Goal: Information Seeking & Learning: Learn about a topic

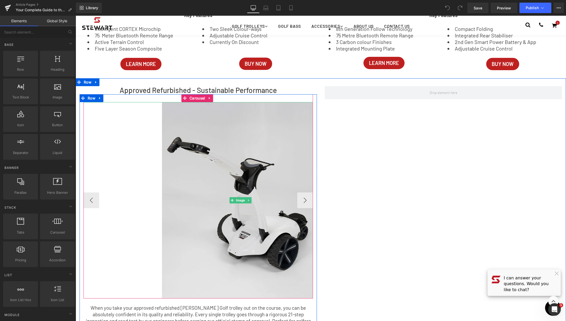
scroll to position [789, 0]
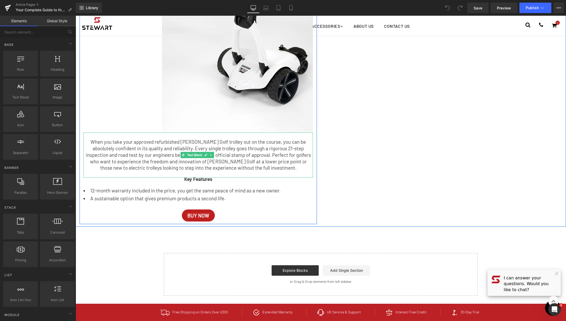
click at [272, 168] on p "When you take your approved refurbished [PERSON_NAME] Golf trolley out on the c…" at bounding box center [198, 155] width 230 height 32
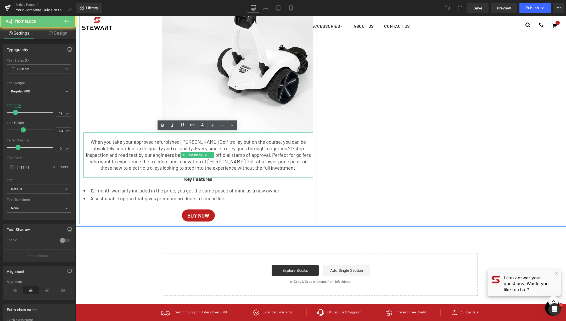
click at [272, 168] on p "When you take your approved refurbished [PERSON_NAME] Golf trolley out on the c…" at bounding box center [198, 155] width 230 height 32
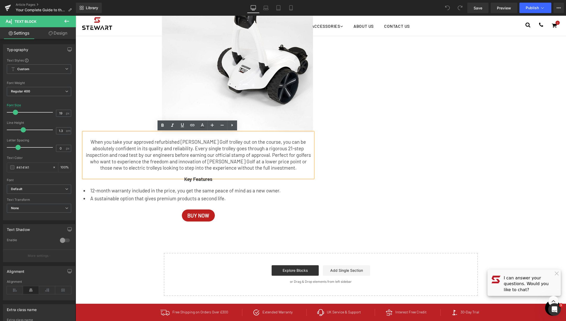
drag, startPoint x: 272, startPoint y: 168, endPoint x: 100, endPoint y: 144, distance: 174.4
click at [100, 144] on p "When you take your approved refurbished [PERSON_NAME] Golf trolley out on the c…" at bounding box center [198, 155] width 230 height 32
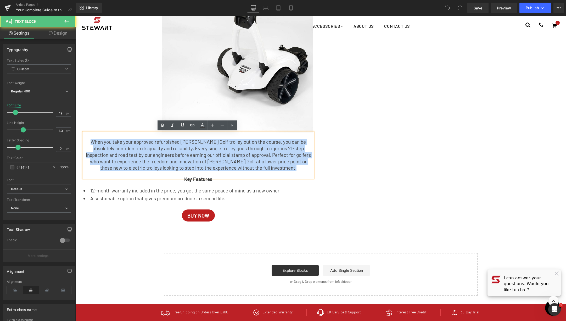
drag, startPoint x: 90, startPoint y: 141, endPoint x: 306, endPoint y: 174, distance: 218.3
click at [306, 174] on div "When you take your approved refurbished [PERSON_NAME] Golf trolley out on the c…" at bounding box center [198, 154] width 230 height 45
copy p "When you take your approved refurbished [PERSON_NAME] Golf trolley out on the c…"
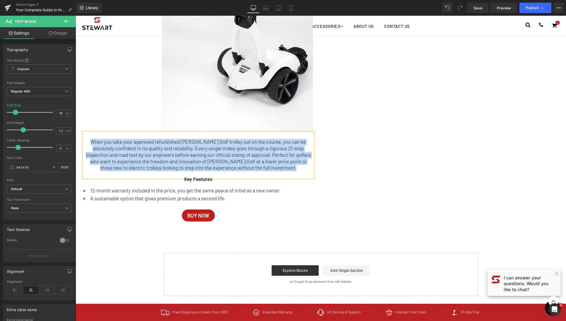
click at [341, 162] on div "Approved Refurbished - Sustainable Performance Heading Image Image ‹ › [GEOGRAP…" at bounding box center [321, 69] width 491 height 314
